Goal: Task Accomplishment & Management: Manage account settings

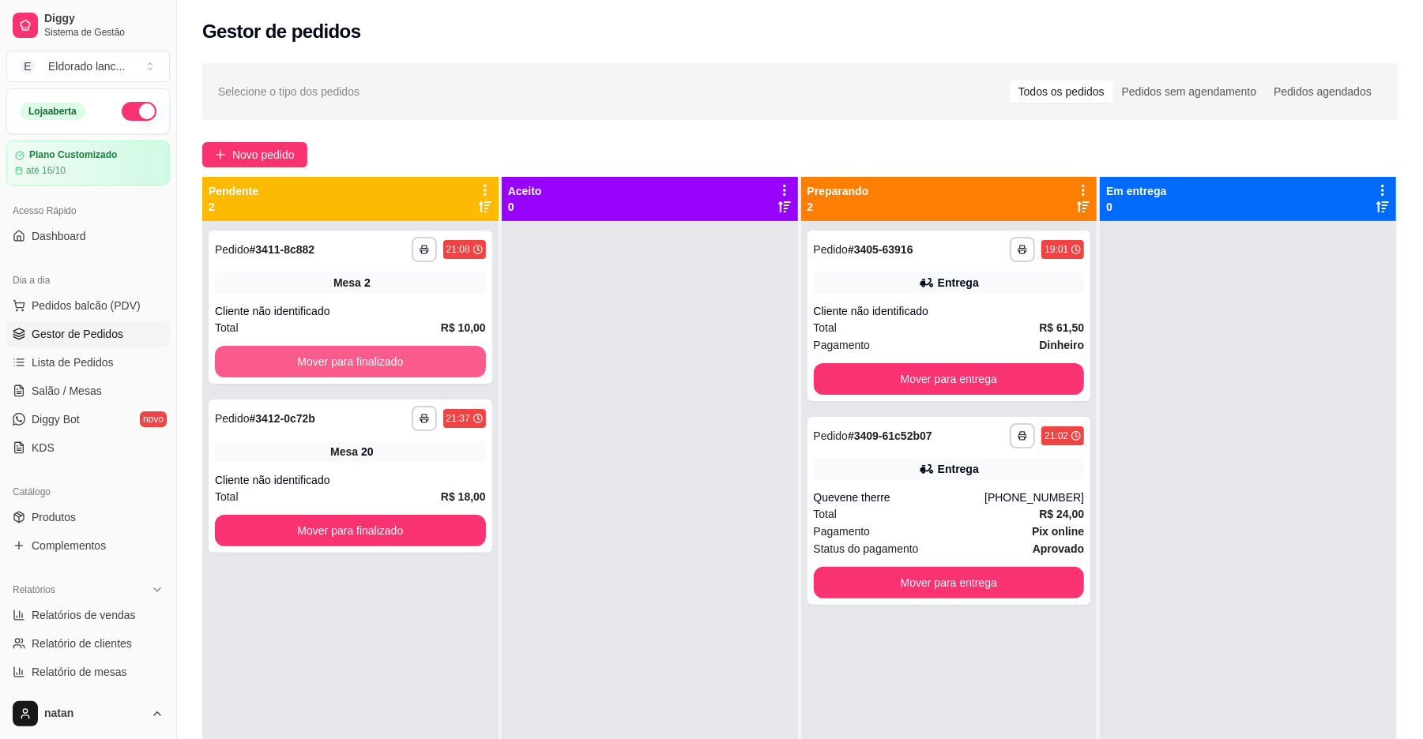
click at [393, 368] on button "Mover para finalizado" at bounding box center [350, 362] width 271 height 32
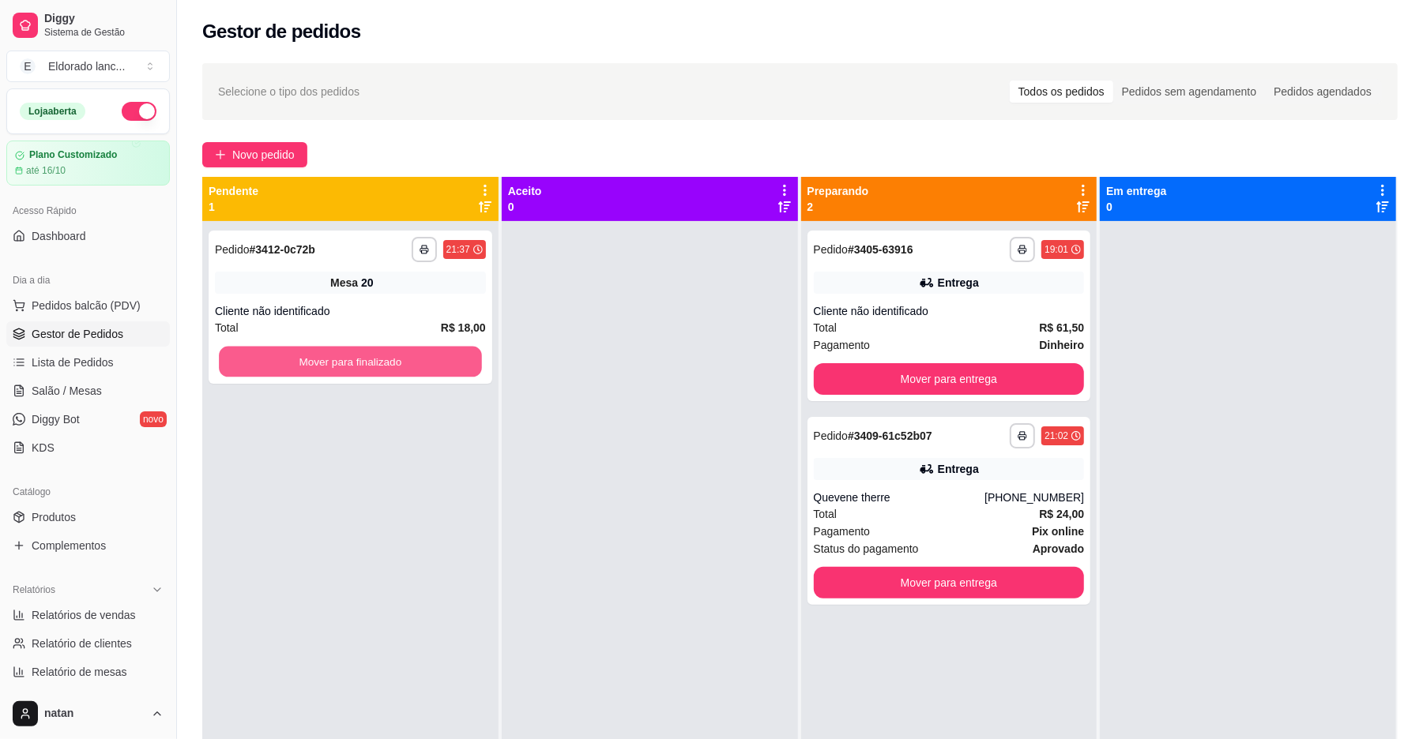
click at [393, 368] on button "Mover para finalizado" at bounding box center [350, 362] width 262 height 31
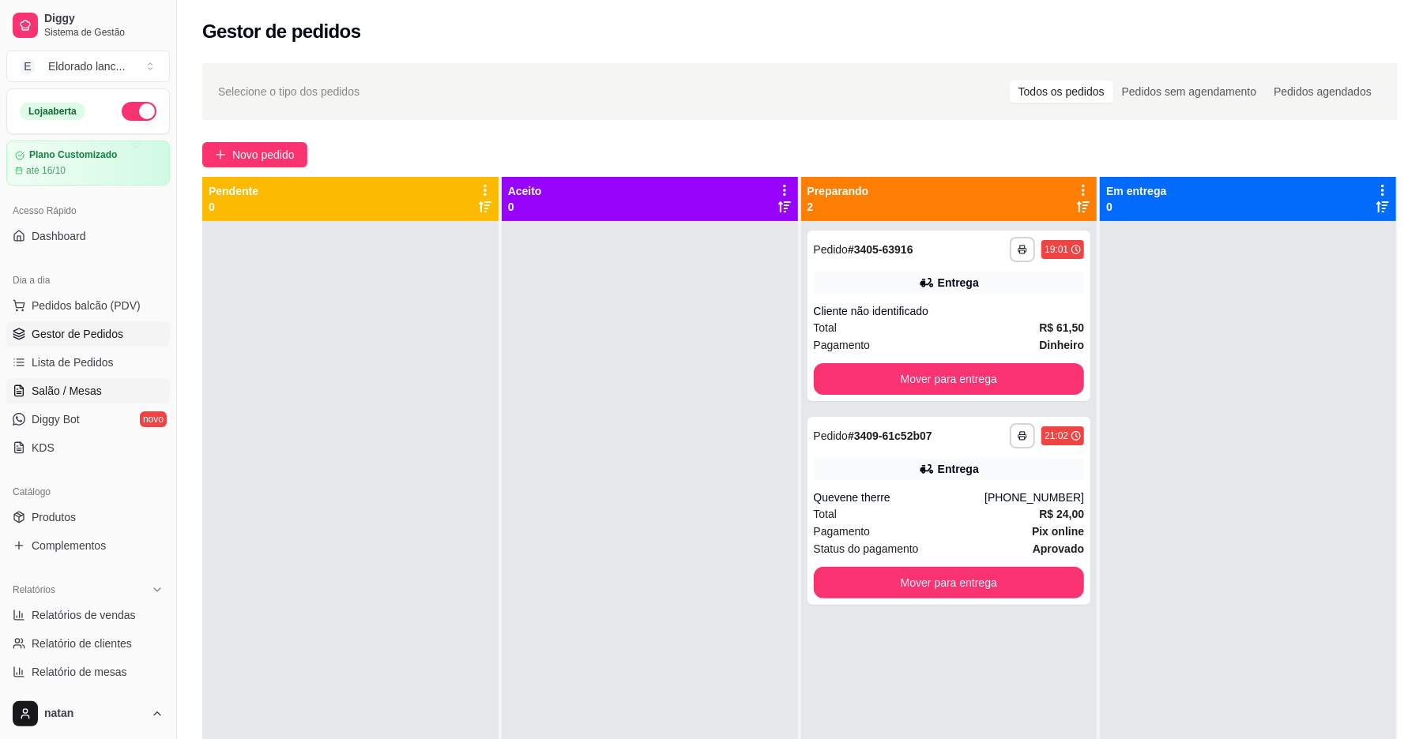
click at [111, 393] on link "Salão / Mesas" at bounding box center [88, 390] width 164 height 25
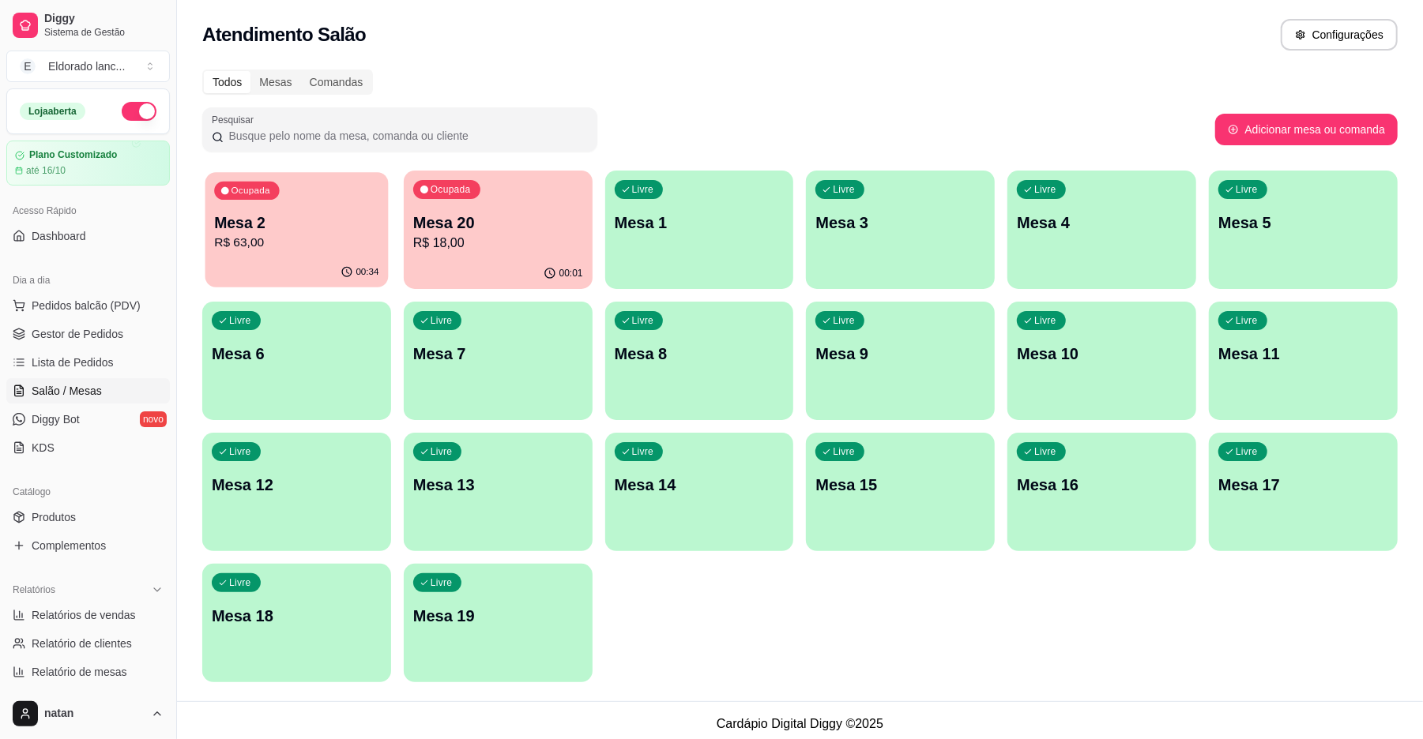
click at [292, 244] on p "R$ 63,00" at bounding box center [296, 243] width 164 height 18
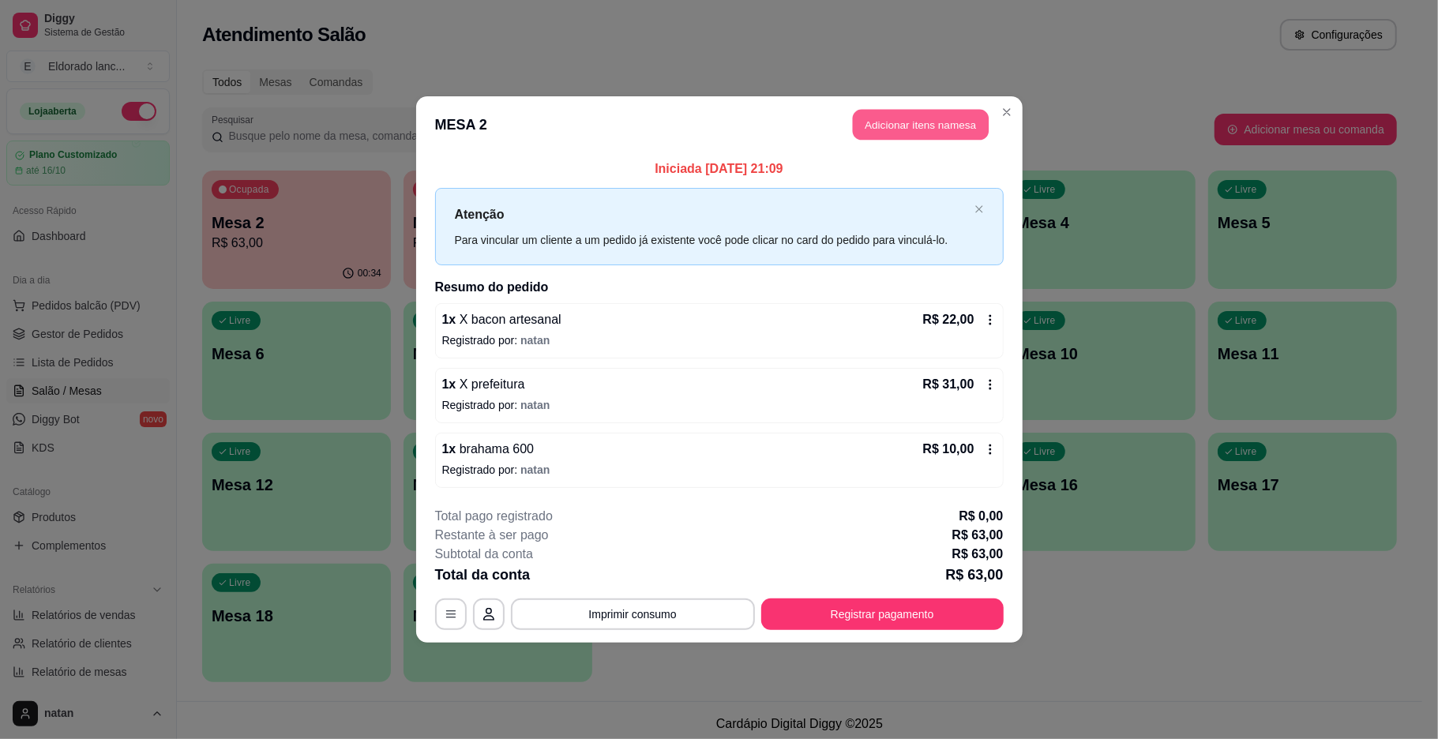
click at [918, 127] on button "Adicionar itens na mesa" at bounding box center [921, 125] width 136 height 31
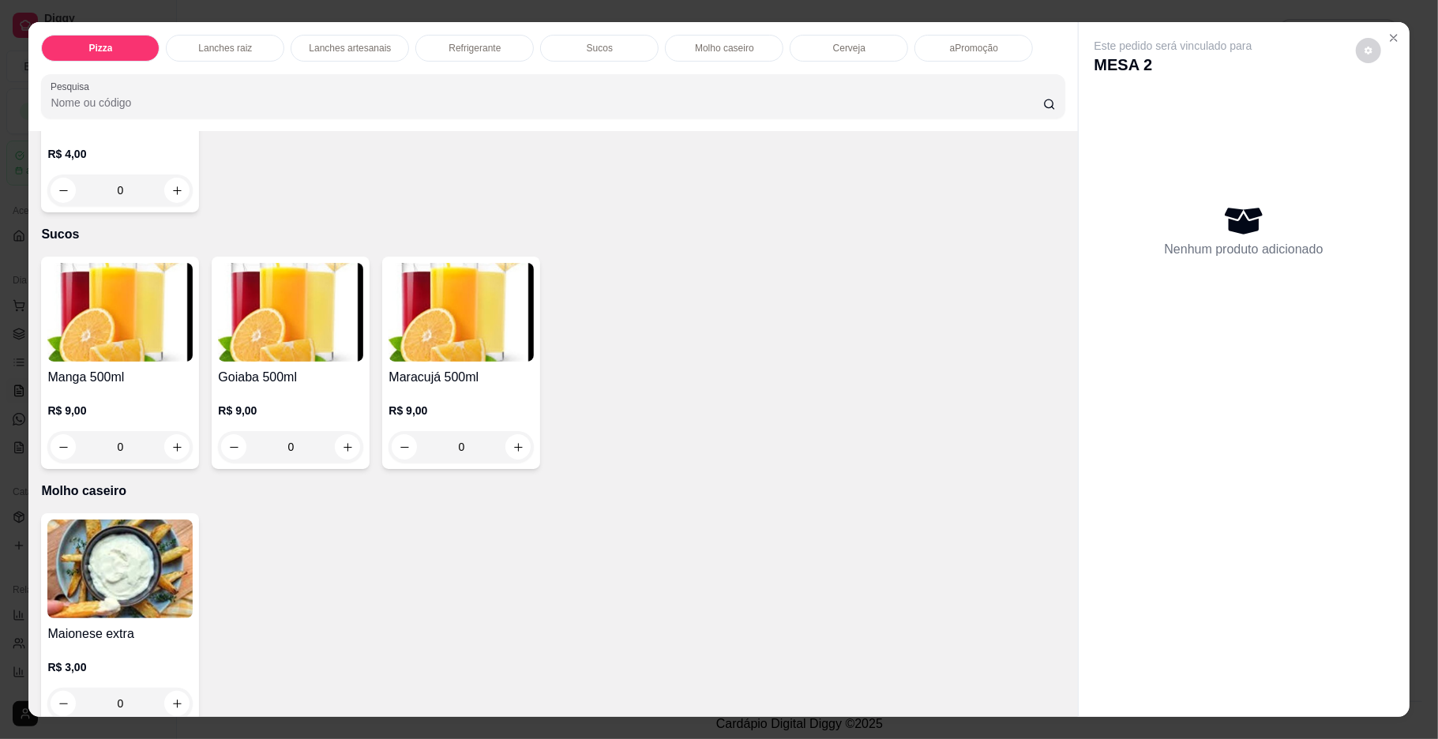
scroll to position [2420, 0]
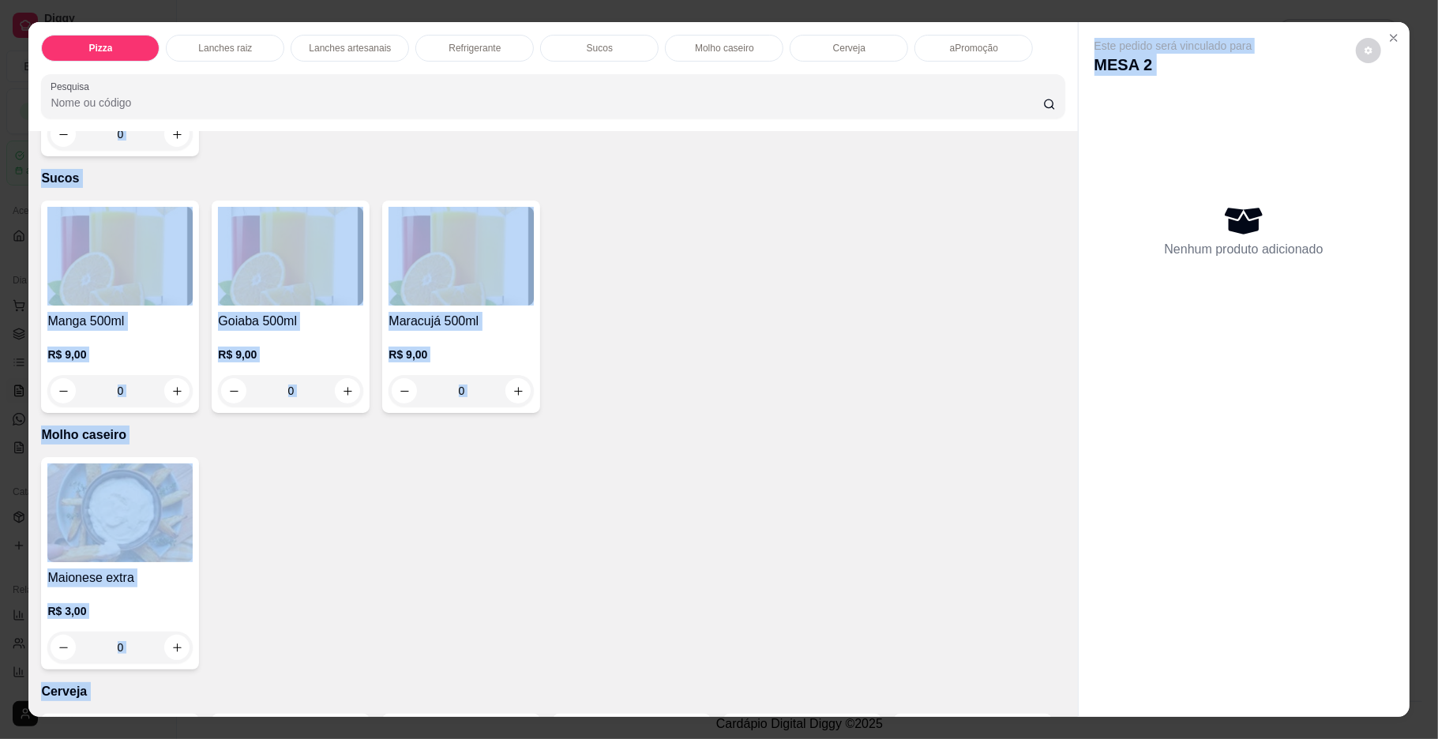
drag, startPoint x: 1073, startPoint y: 529, endPoint x: 1059, endPoint y: 482, distance: 49.3
click at [1059, 482] on div "Pizza Lanches raiz Lanches artesanais Refrigerante Sucos Molho caseiro Cerveja …" at bounding box center [718, 369] width 1381 height 695
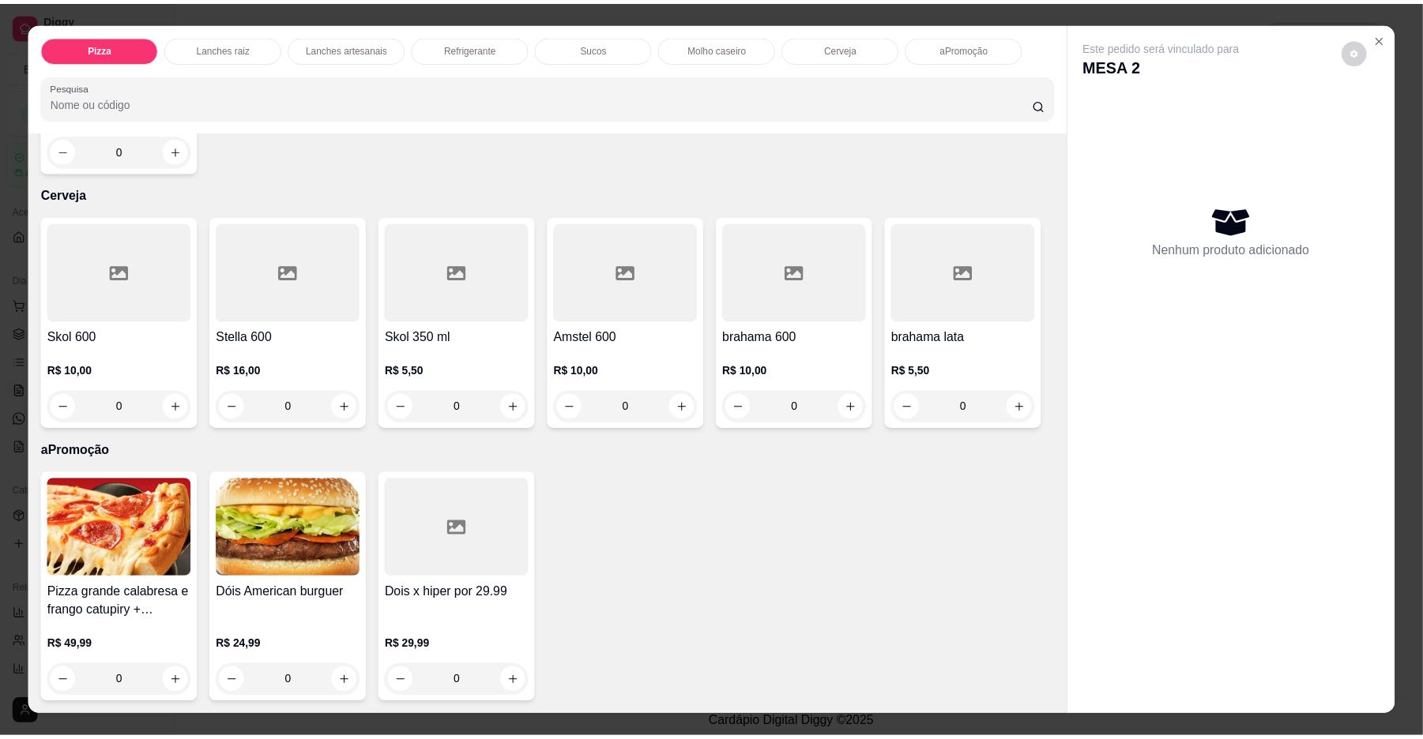
scroll to position [3473, 0]
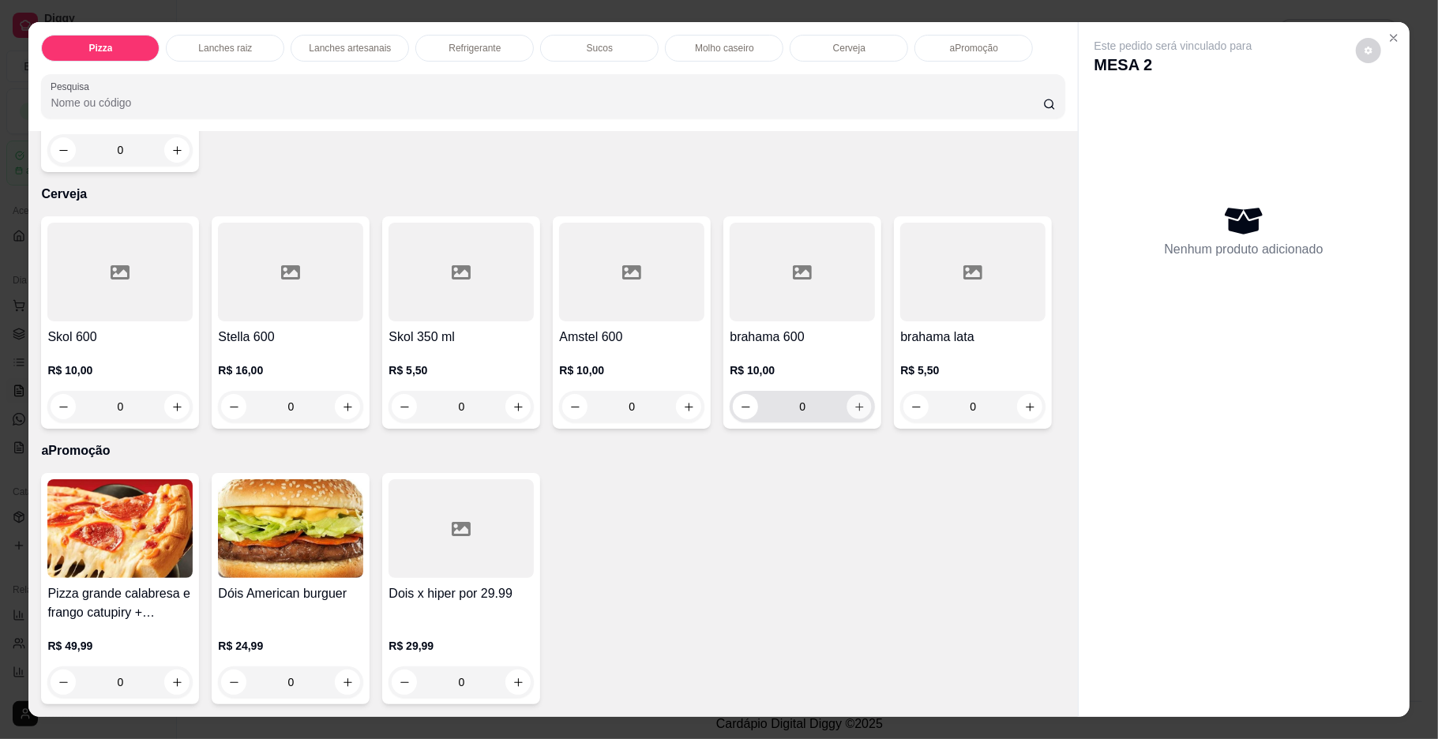
click at [854, 401] on icon "increase-product-quantity" at bounding box center [860, 407] width 12 height 12
type input "1"
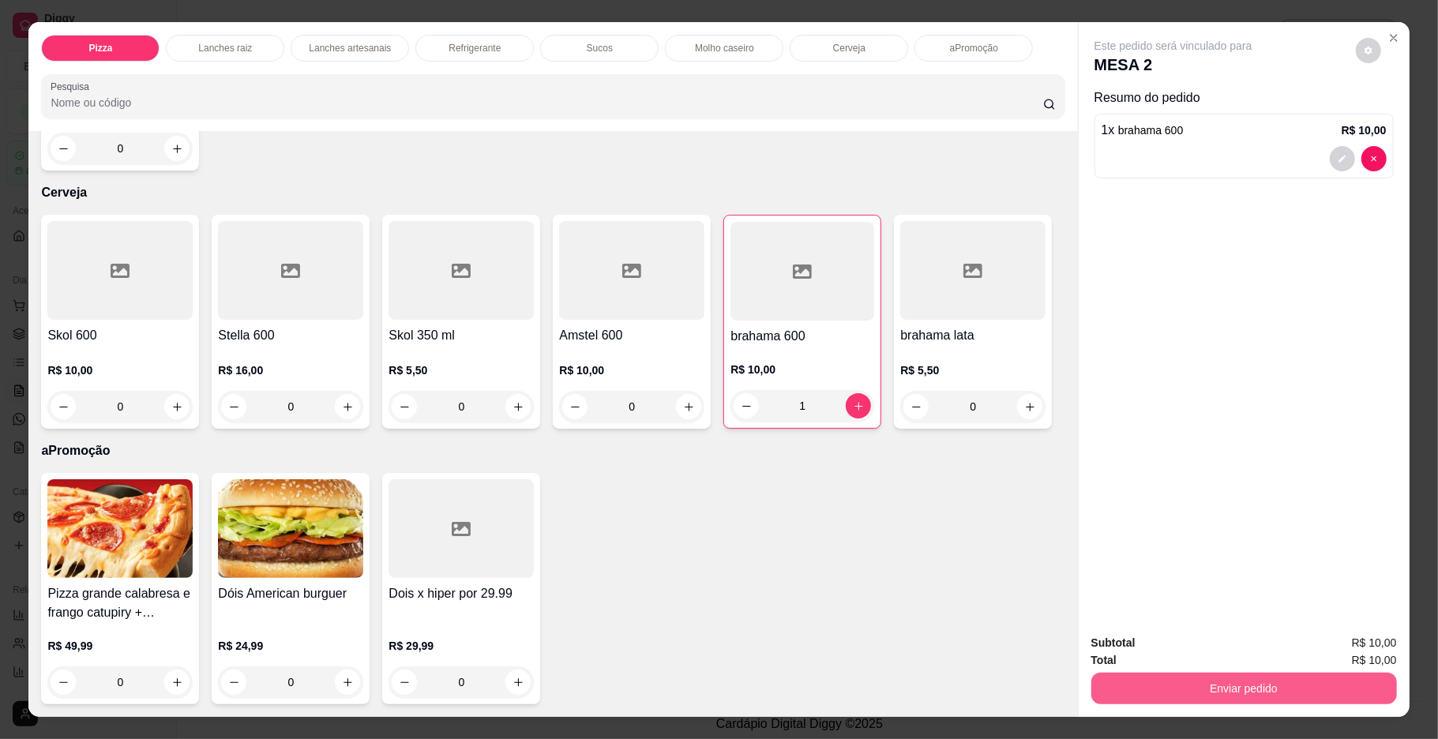
click at [1167, 676] on button "Enviar pedido" at bounding box center [1245, 689] width 306 height 32
click at [1170, 646] on button "Não registrar e enviar pedido" at bounding box center [1190, 650] width 164 height 30
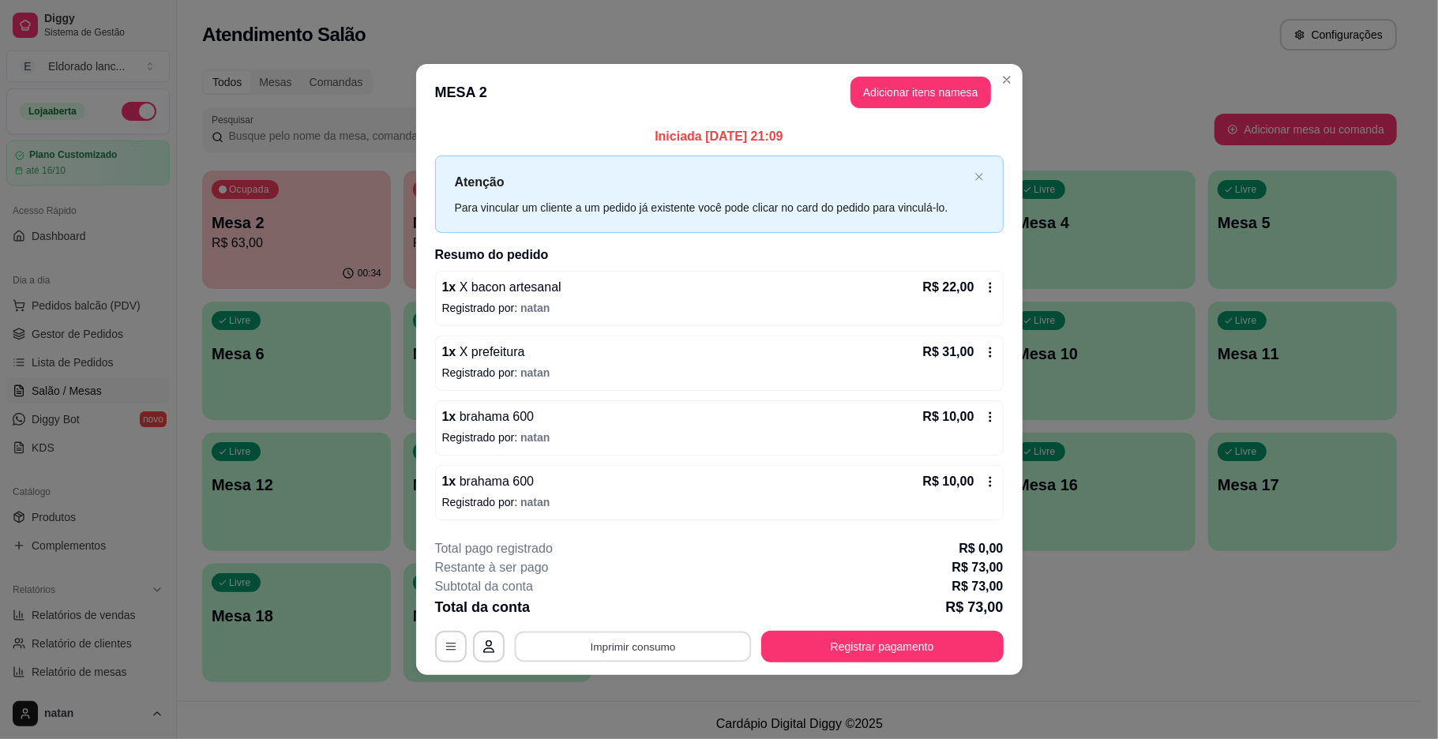
click at [716, 652] on button "Imprimir consumo" at bounding box center [632, 646] width 237 height 31
click at [662, 618] on button "IMPRESSORA" at bounding box center [638, 611] width 115 height 25
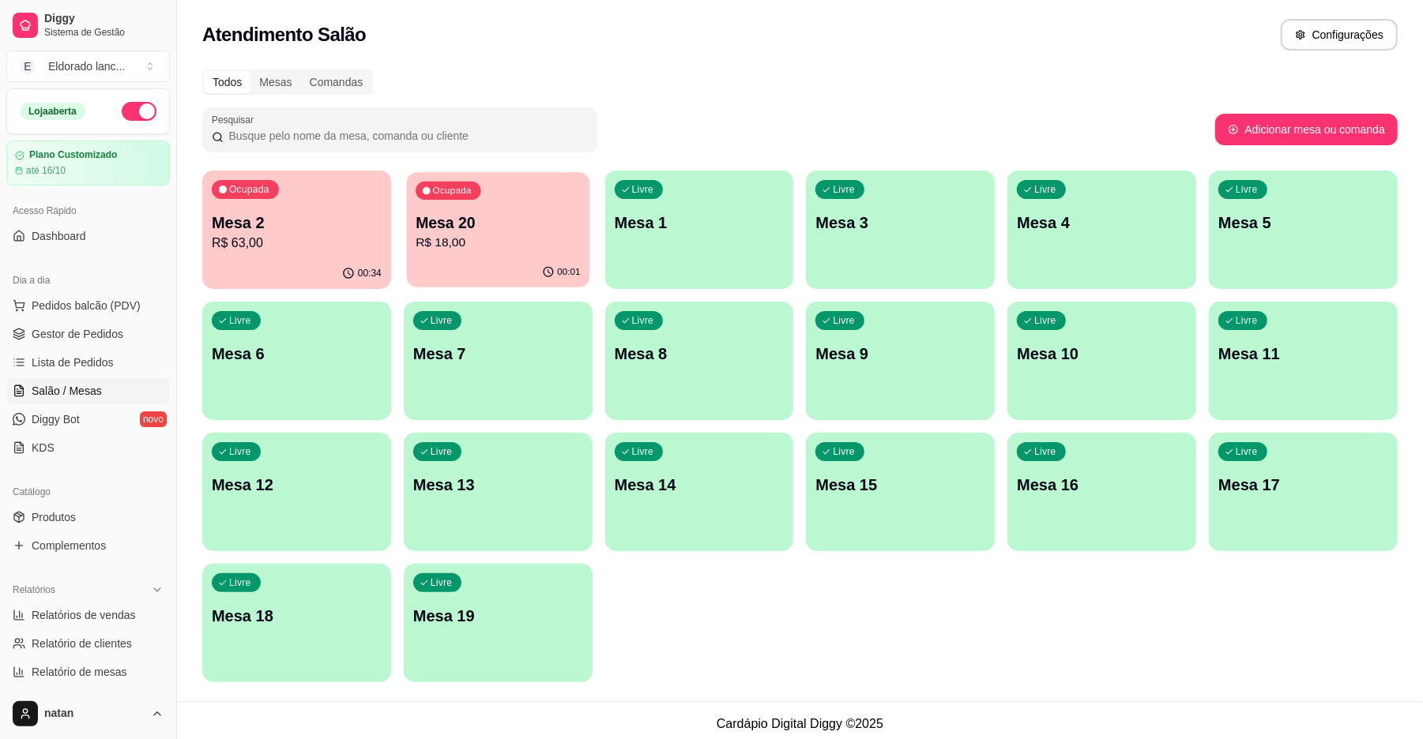
click at [520, 229] on p "Mesa 20" at bounding box center [498, 222] width 164 height 21
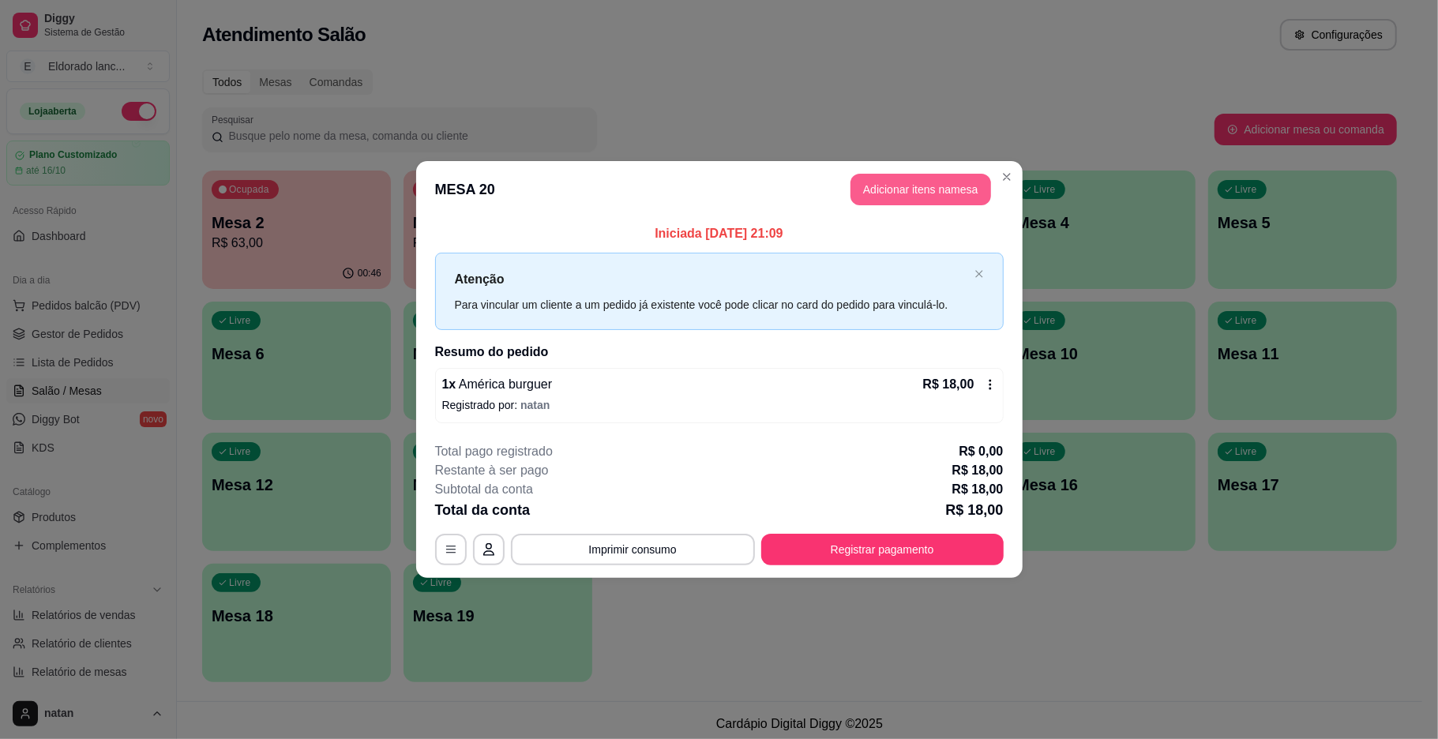
click at [913, 184] on button "Adicionar itens na mesa" at bounding box center [921, 190] width 141 height 32
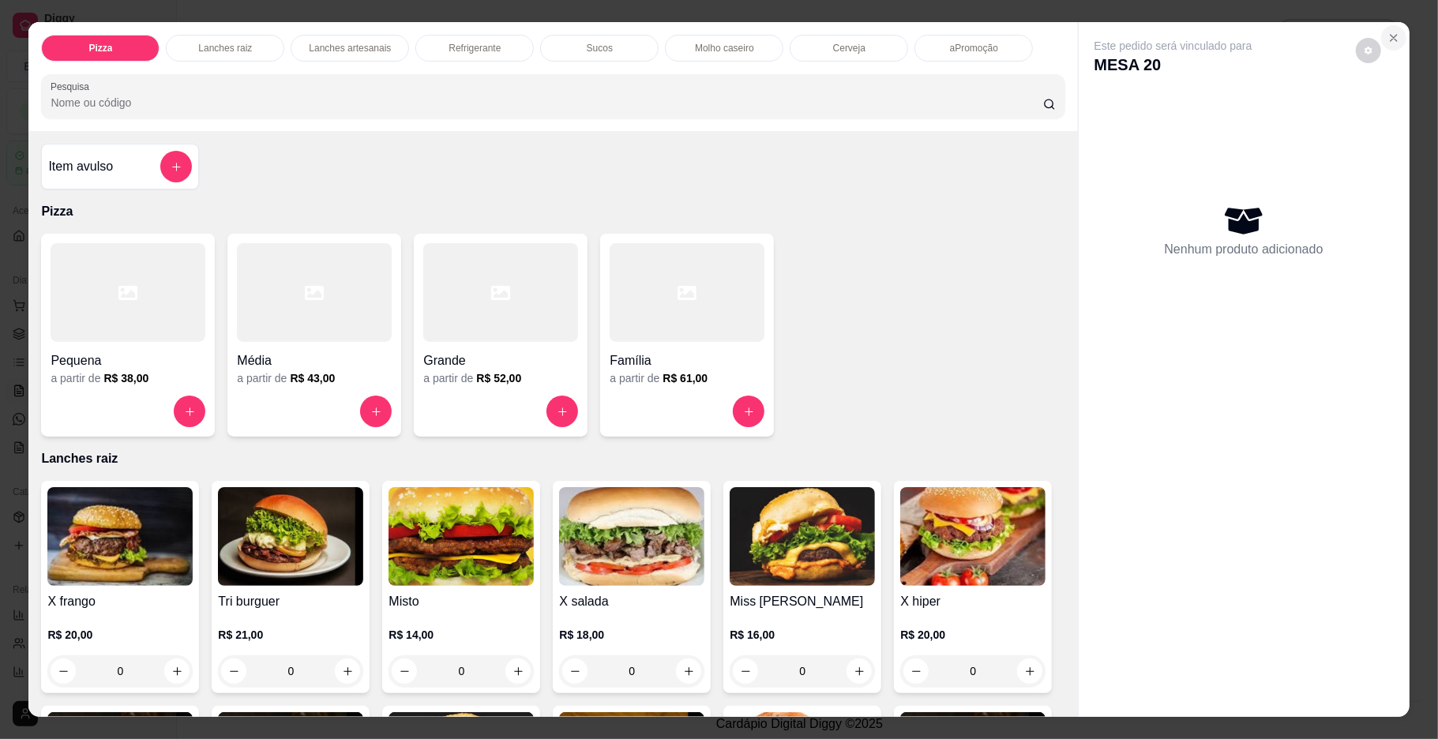
click at [1388, 41] on icon "Close" at bounding box center [1394, 38] width 13 height 13
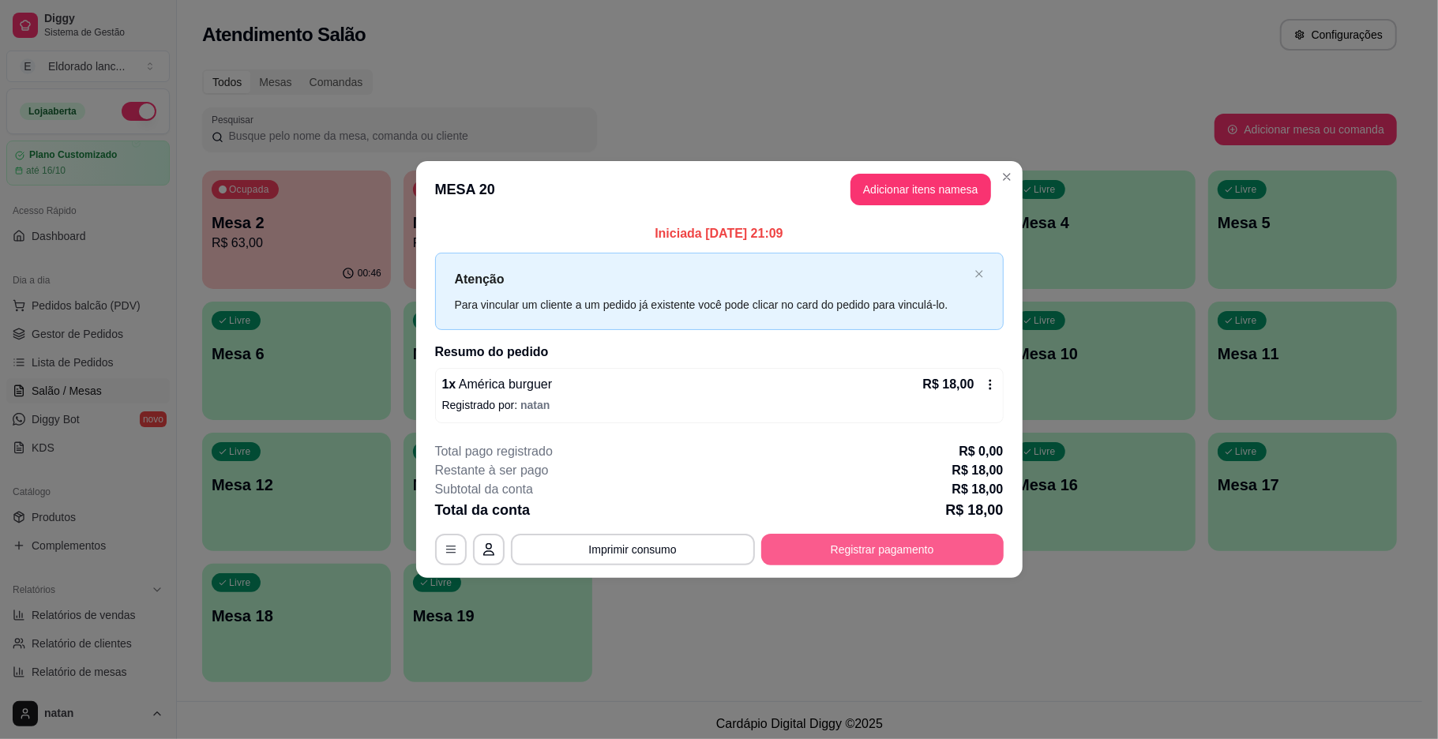
click at [852, 551] on button "Registrar pagamento" at bounding box center [883, 550] width 243 height 32
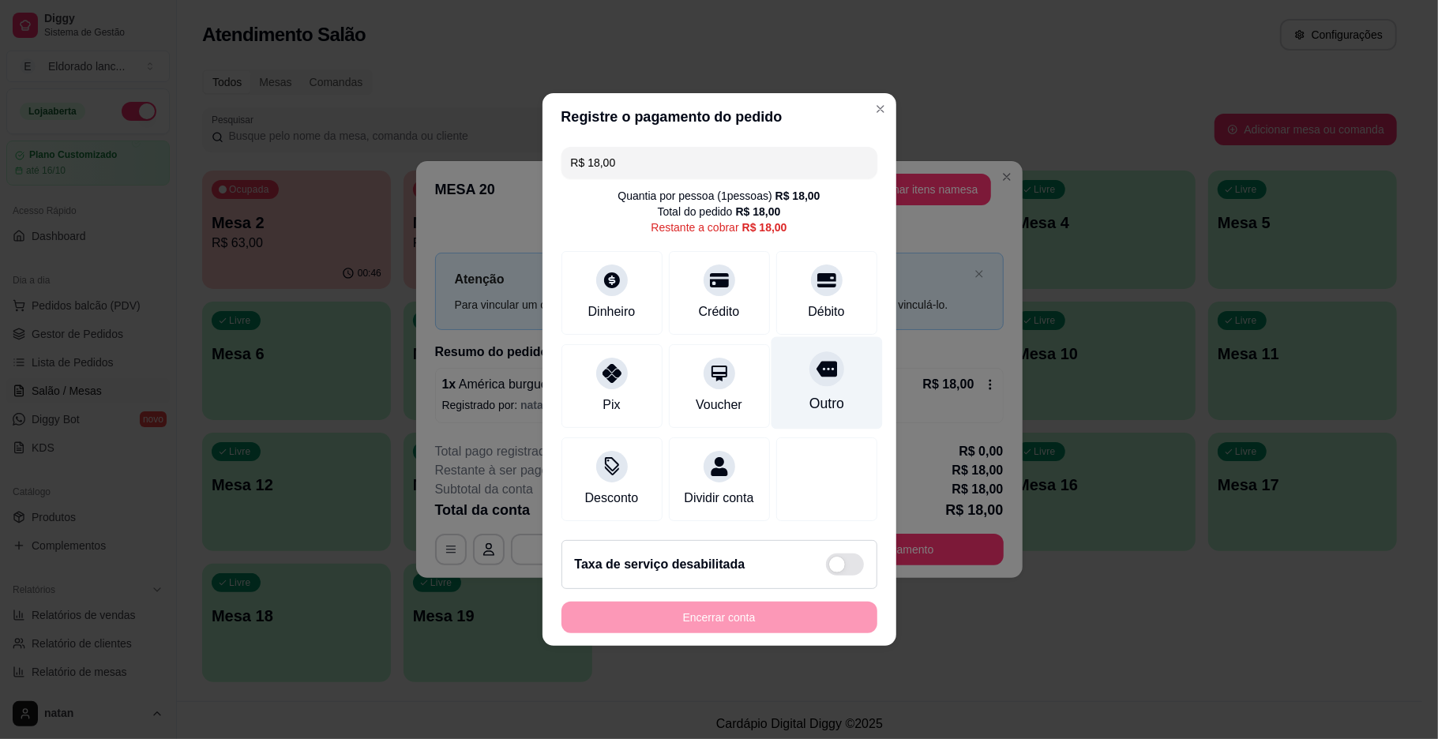
click at [813, 377] on div at bounding box center [827, 369] width 35 height 35
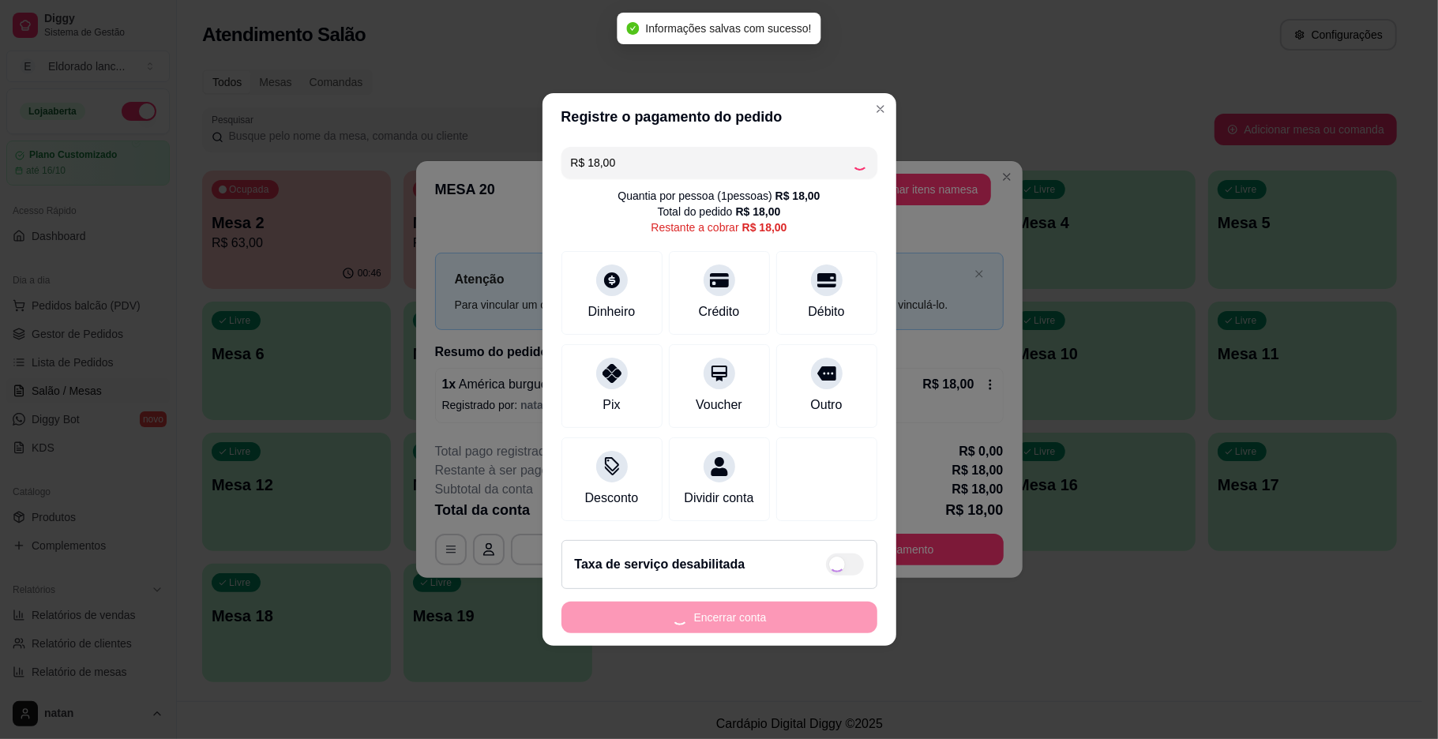
type input "R$ 0,00"
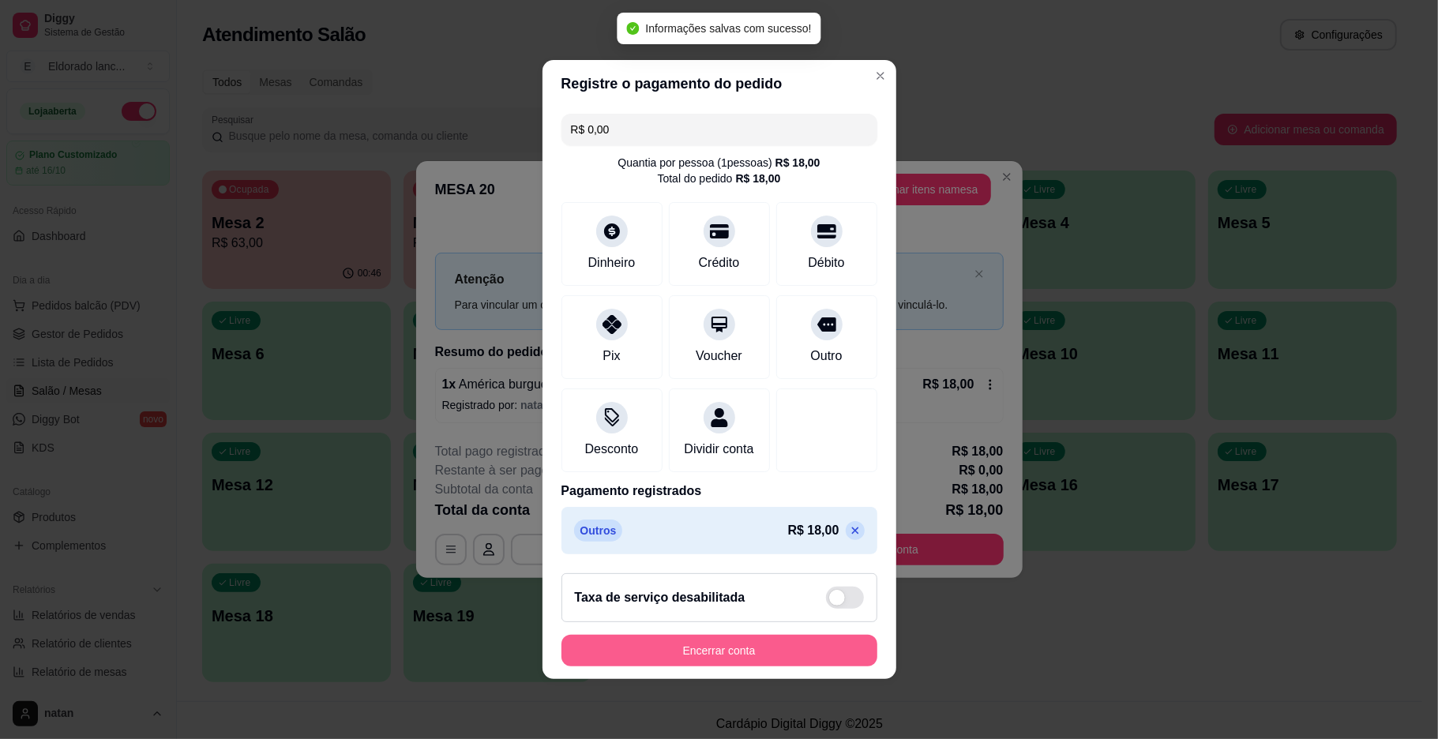
click at [724, 656] on button "Encerrar conta" at bounding box center [720, 651] width 316 height 32
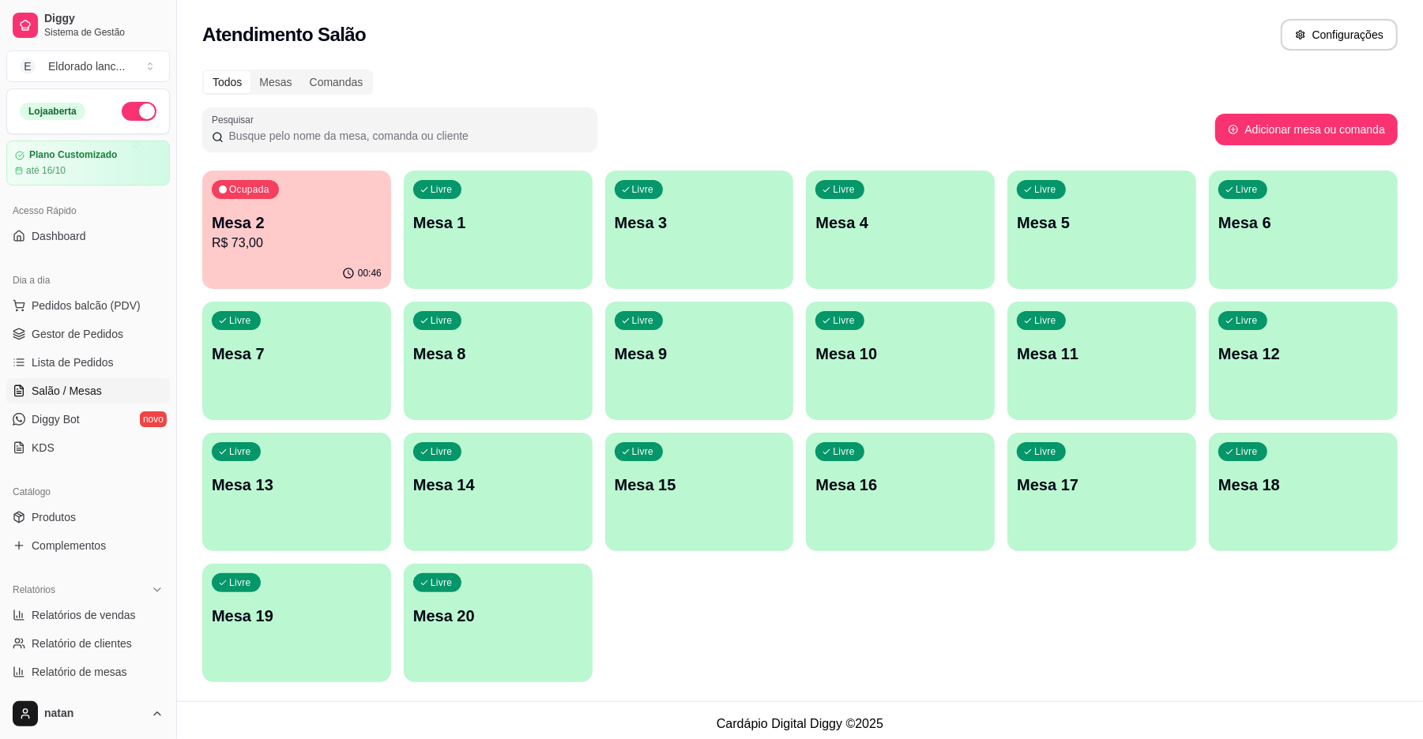
click at [342, 256] on div "Ocupada Mesa 2 R$ 73,00" at bounding box center [296, 215] width 189 height 88
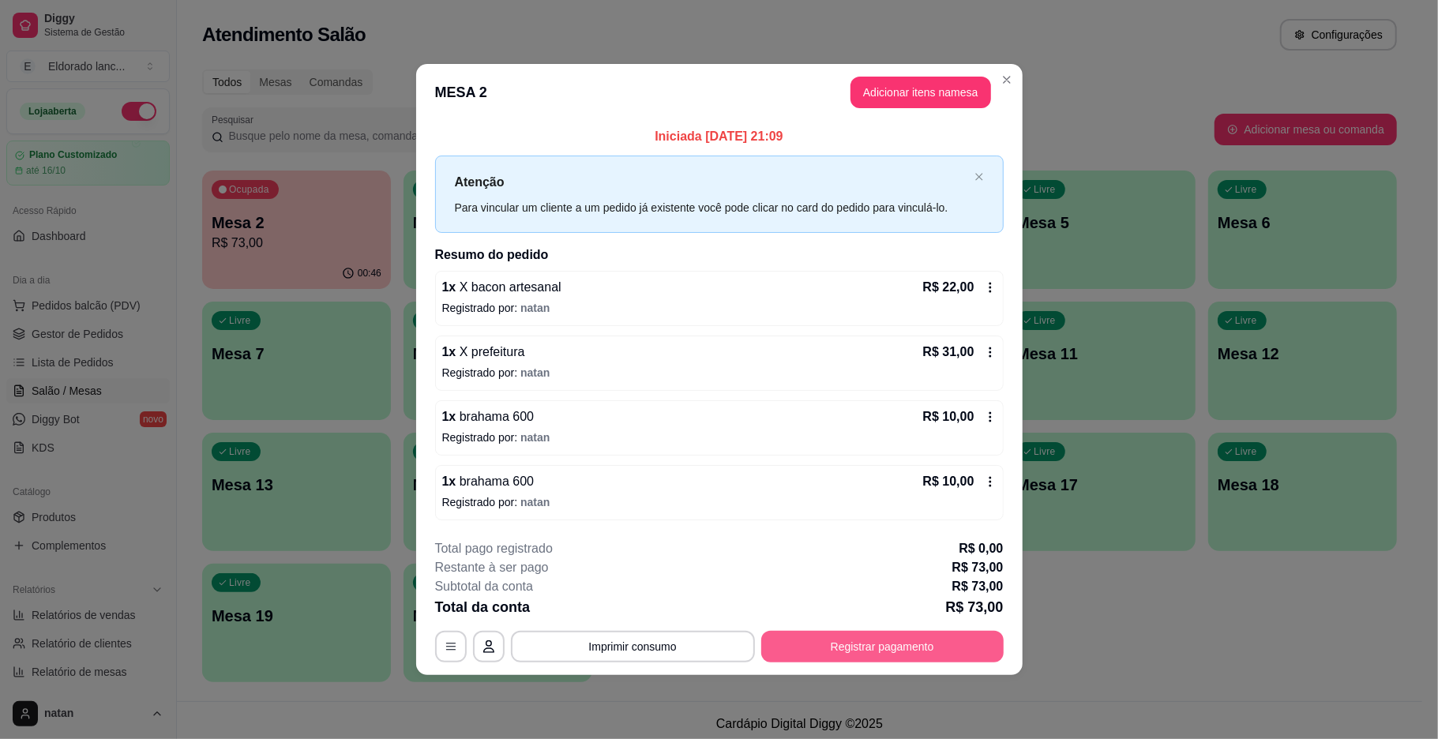
click at [859, 642] on button "Registrar pagamento" at bounding box center [883, 647] width 243 height 32
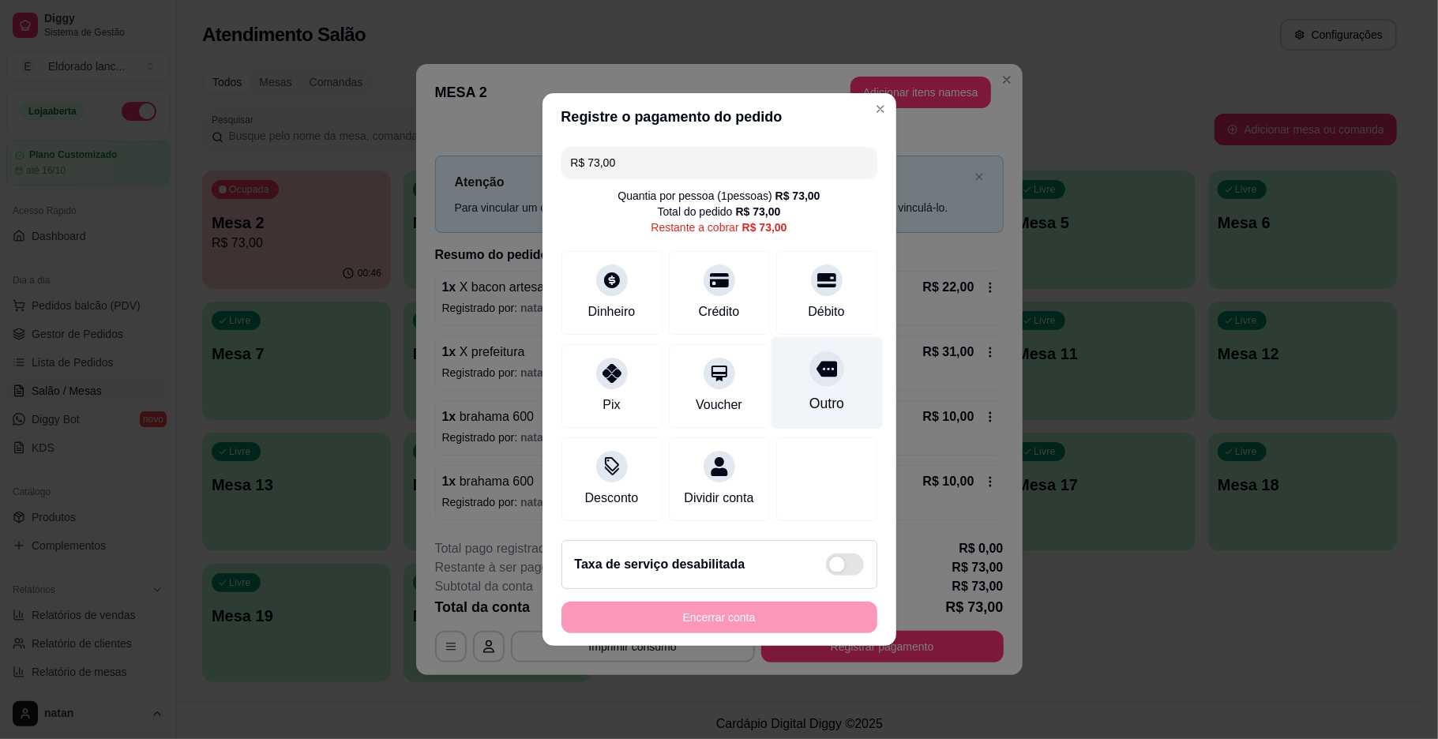
click at [810, 393] on div "Outro" at bounding box center [826, 403] width 35 height 21
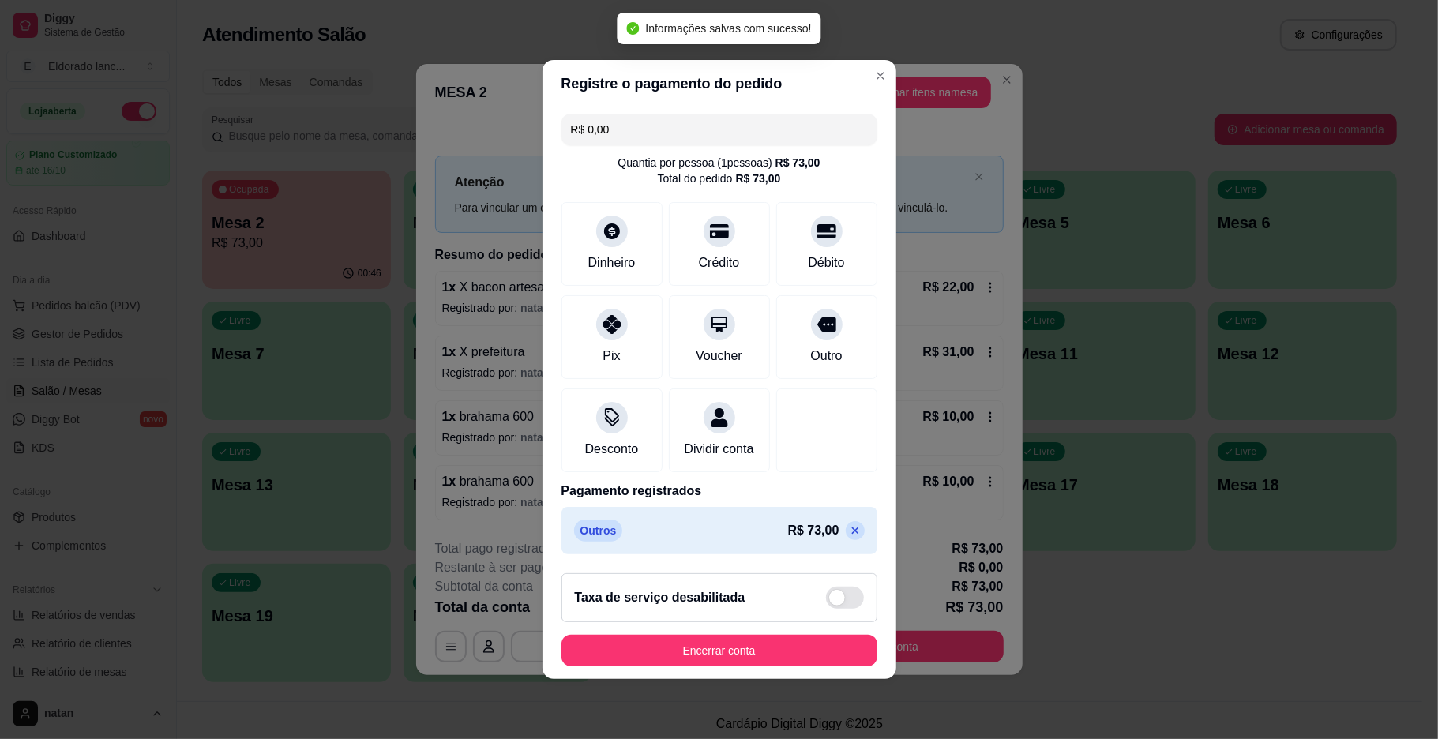
type input "R$ 0,00"
click at [714, 678] on footer "Taxa de serviço desabilitada Encerrar conta" at bounding box center [720, 620] width 354 height 118
click at [714, 667] on button "Encerrar conta" at bounding box center [719, 651] width 306 height 31
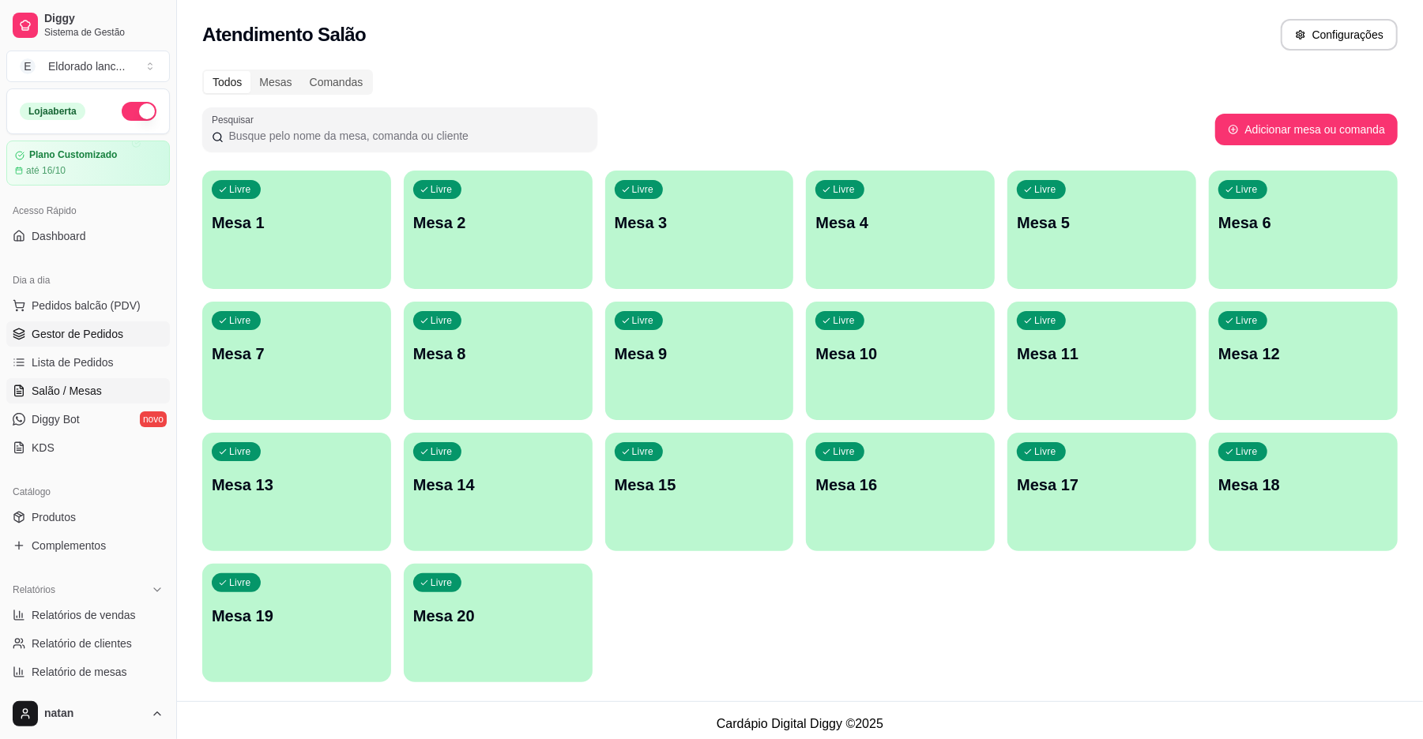
click at [87, 335] on span "Gestor de Pedidos" at bounding box center [78, 334] width 92 height 16
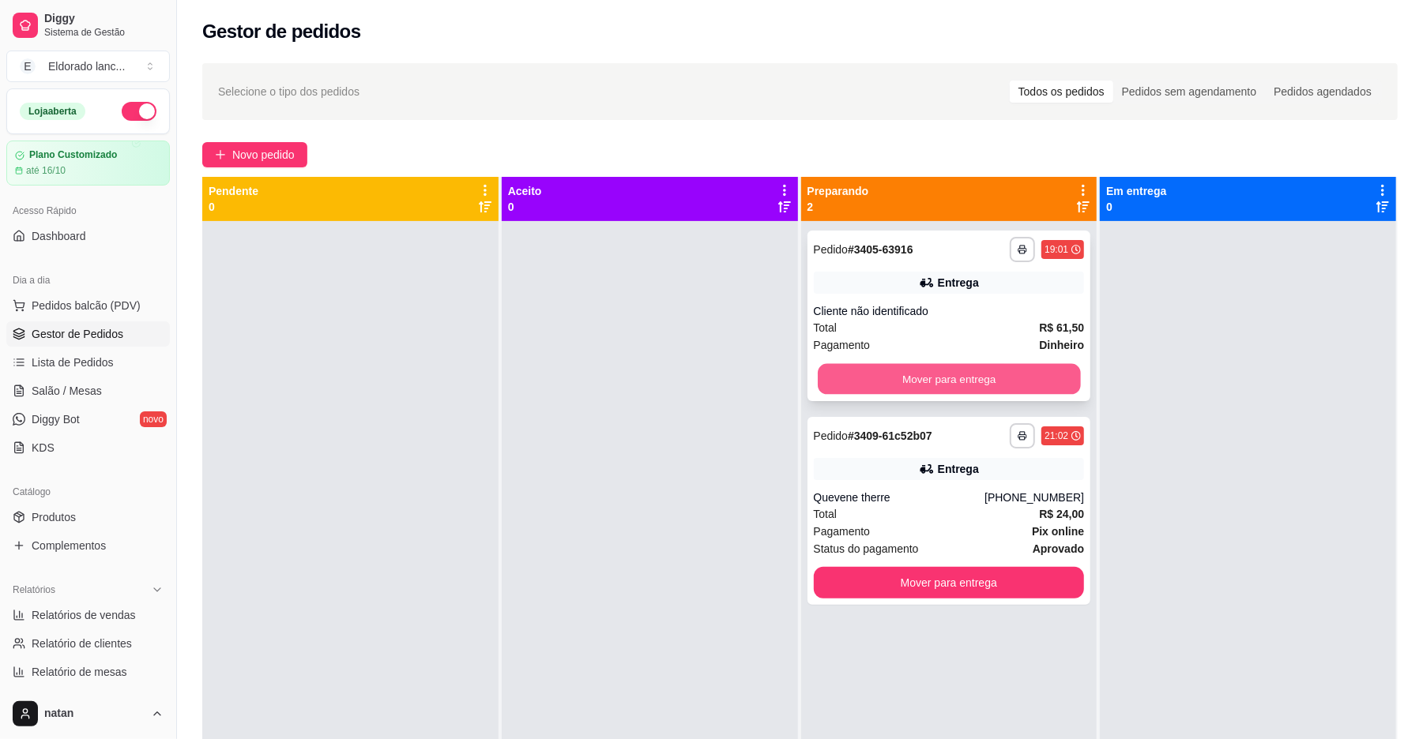
click at [861, 382] on button "Mover para entrega" at bounding box center [949, 379] width 262 height 31
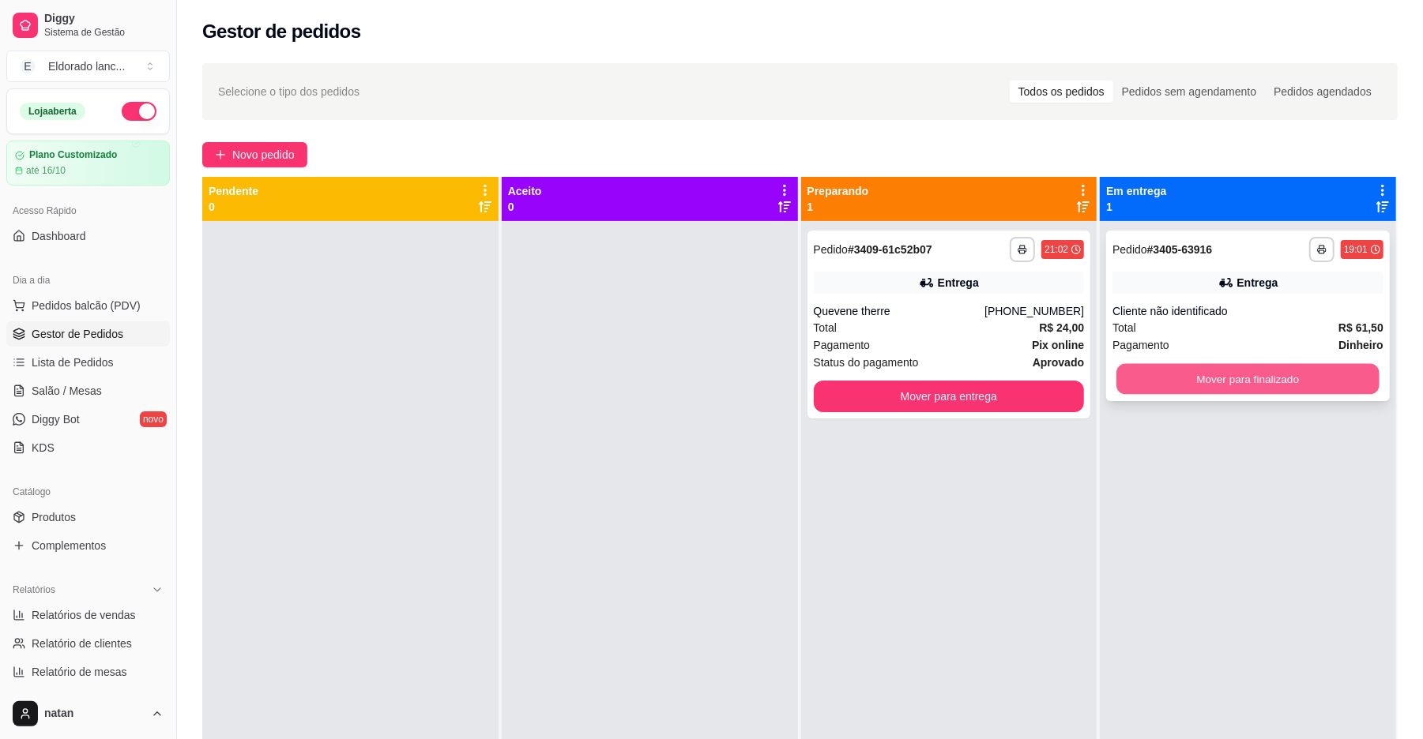
click at [1158, 374] on button "Mover para finalizado" at bounding box center [1247, 379] width 262 height 31
